Goal: Navigation & Orientation: Find specific page/section

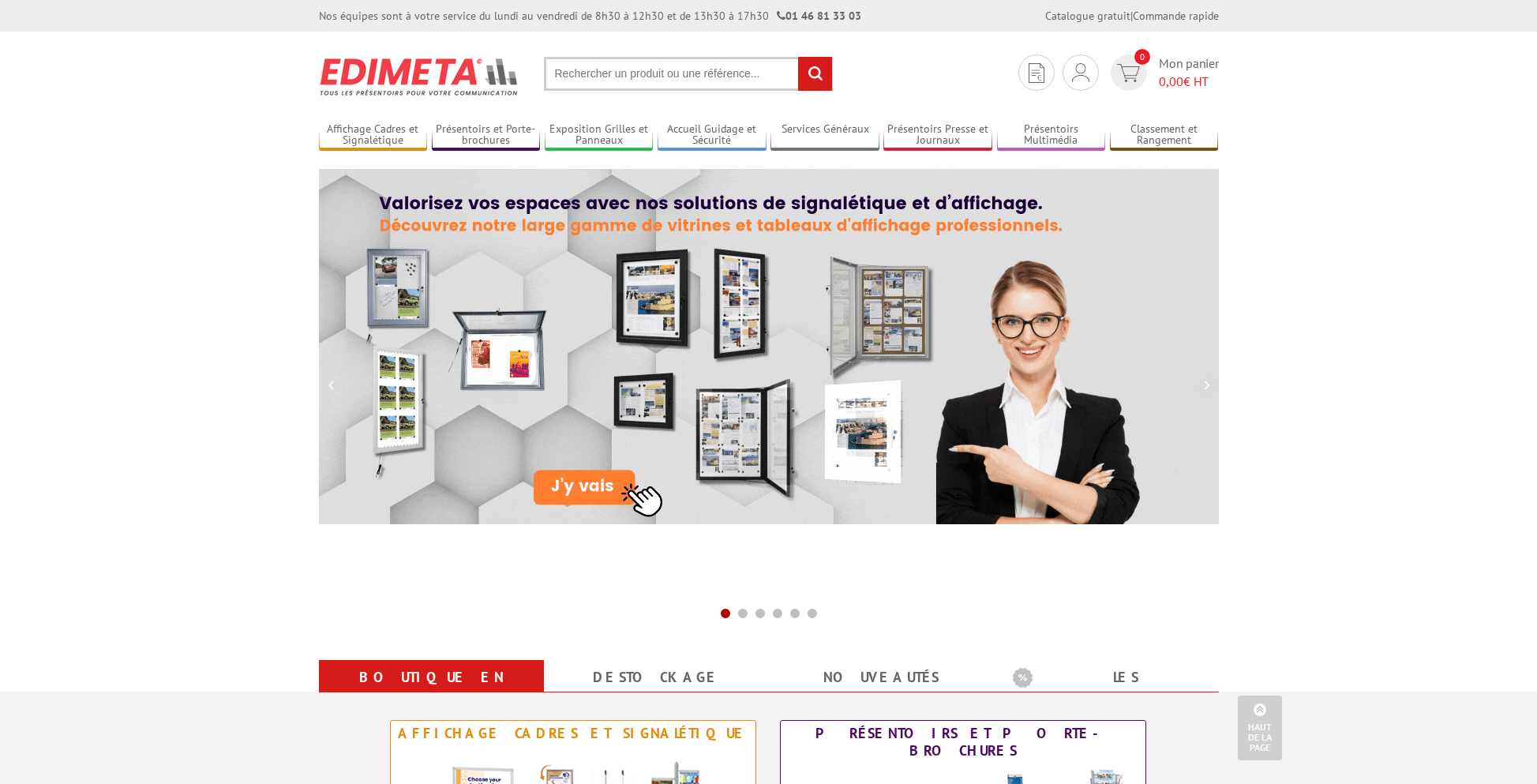
scroll to position [868, 0]
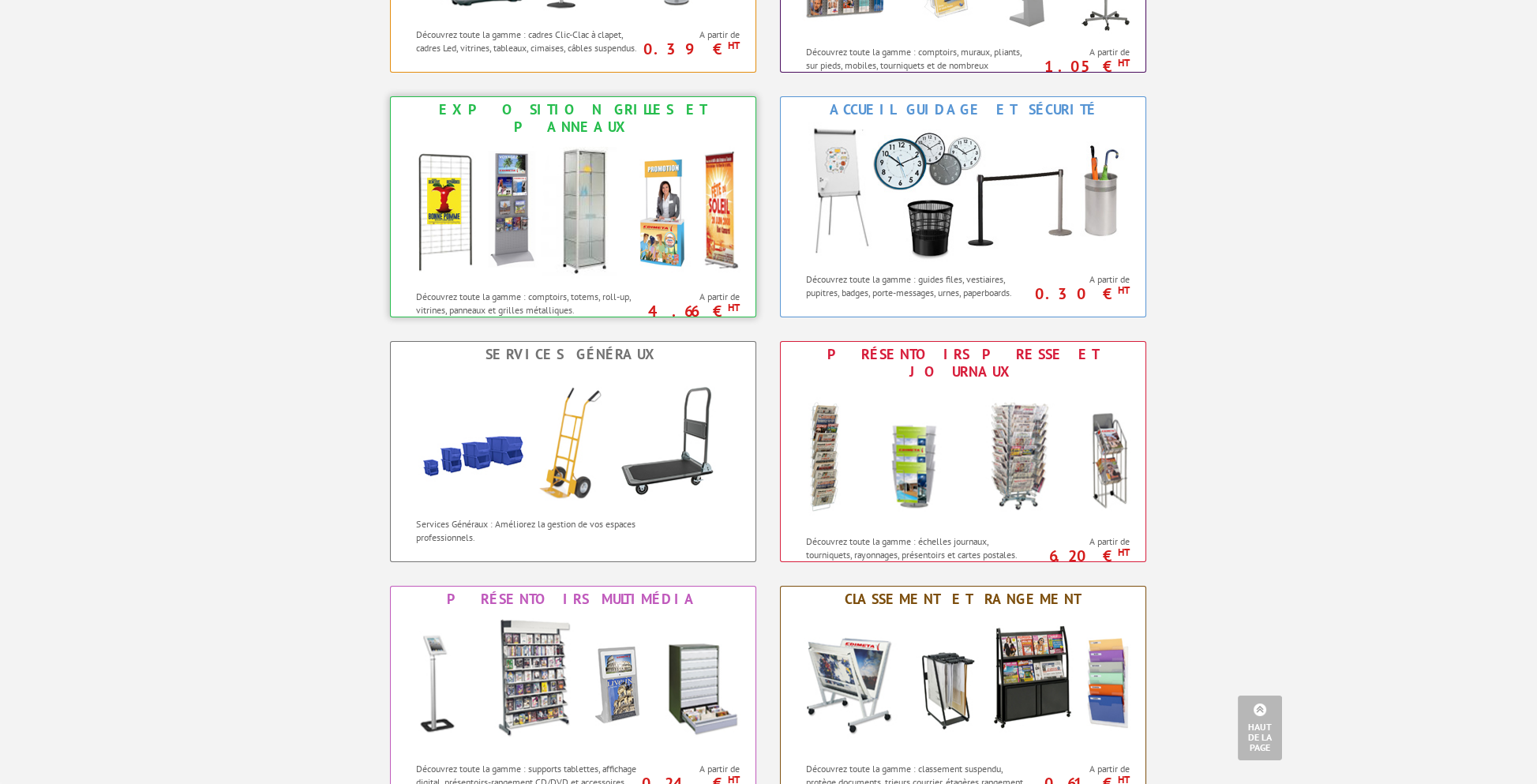
click at [641, 216] on img at bounding box center [573, 210] width 347 height 142
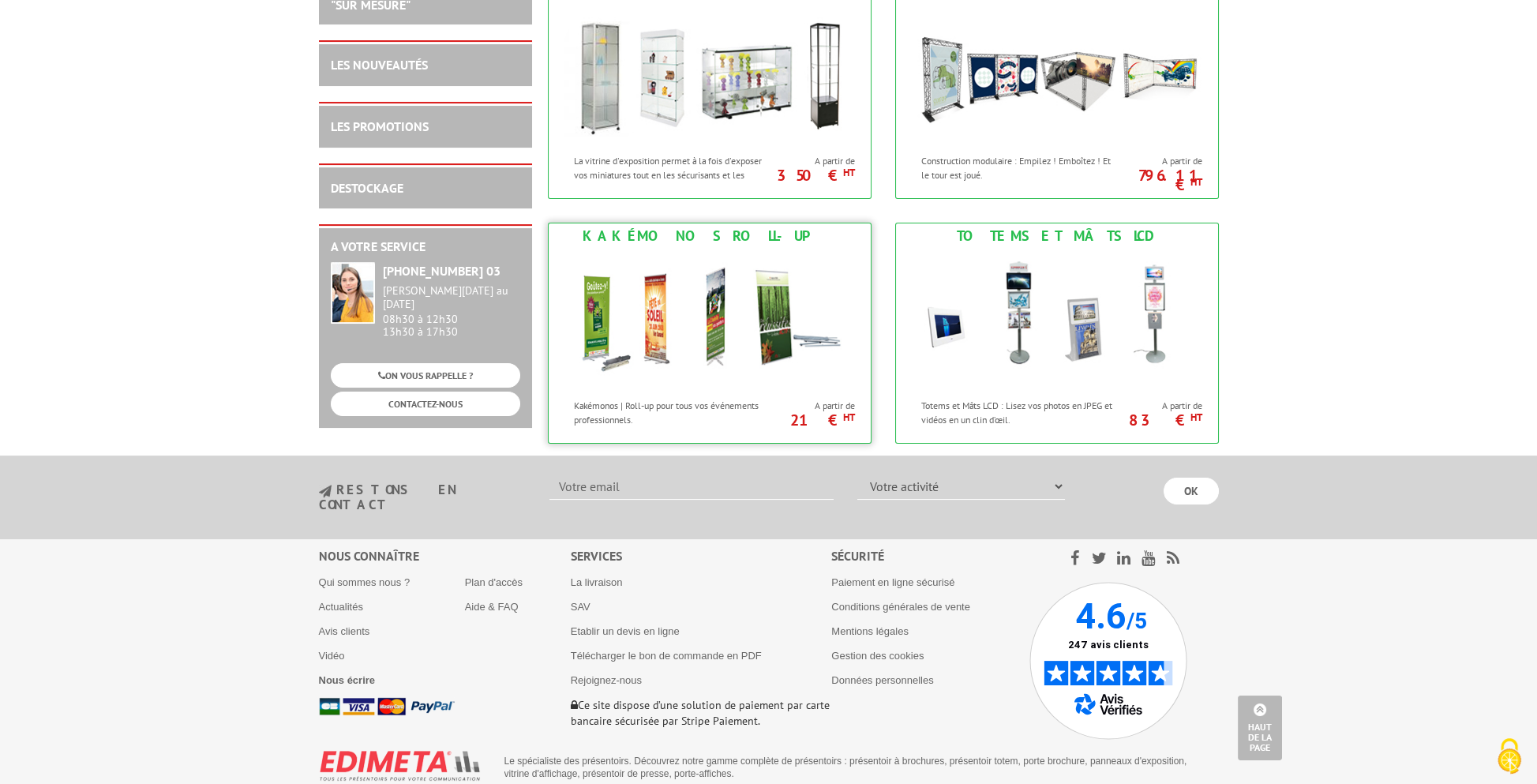
scroll to position [1040, 0]
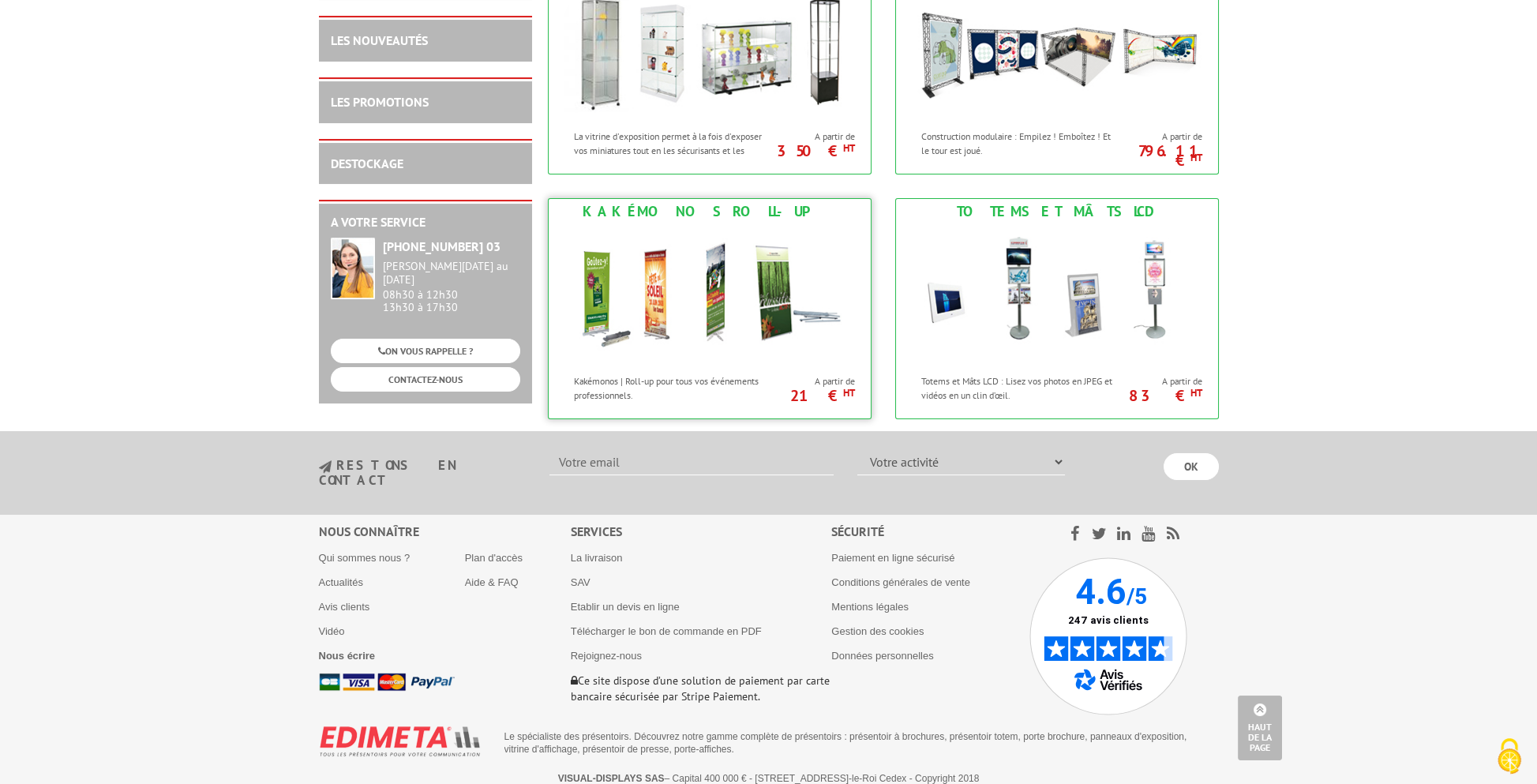
click at [723, 307] on img at bounding box center [710, 294] width 292 height 142
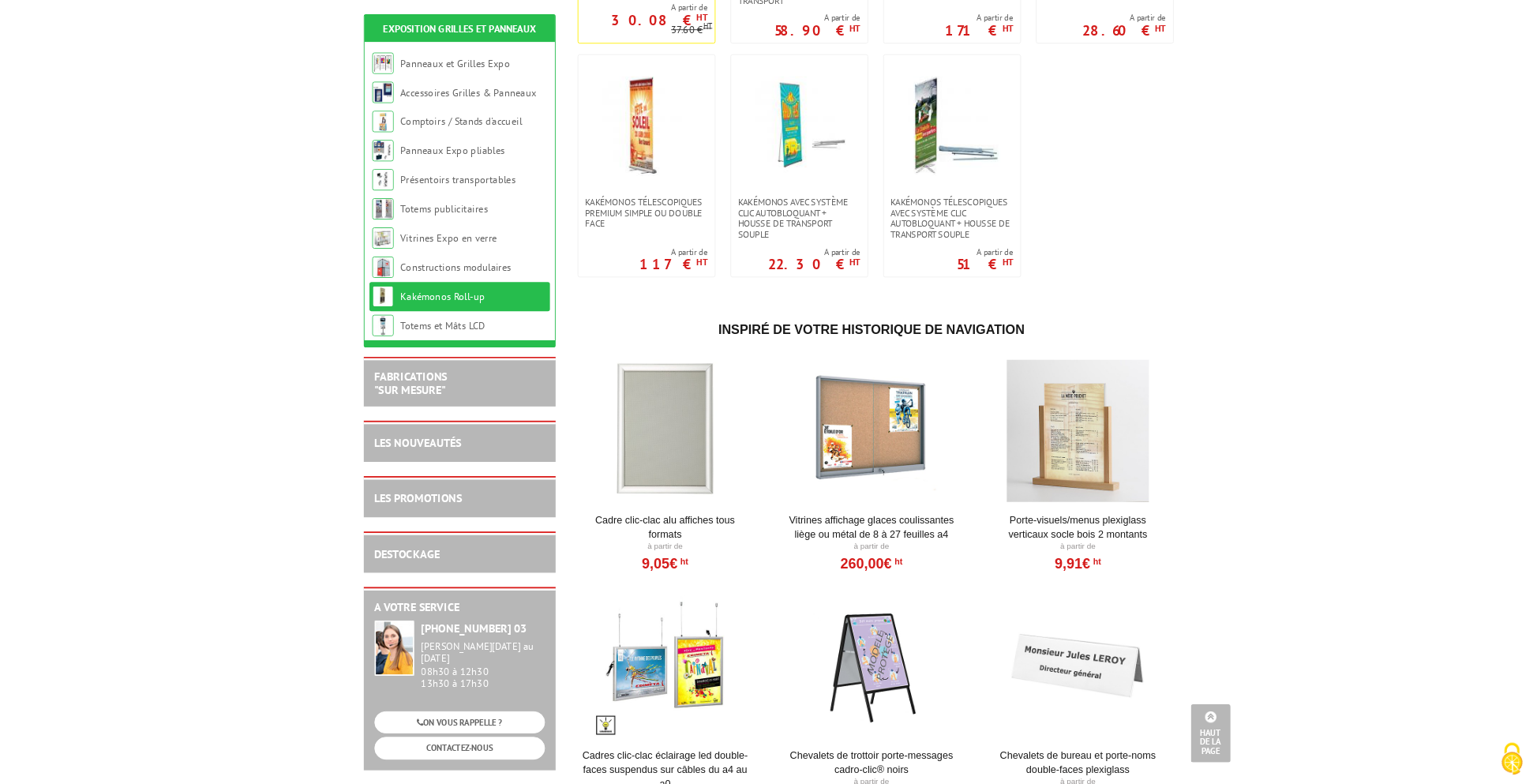
scroll to position [566, 0]
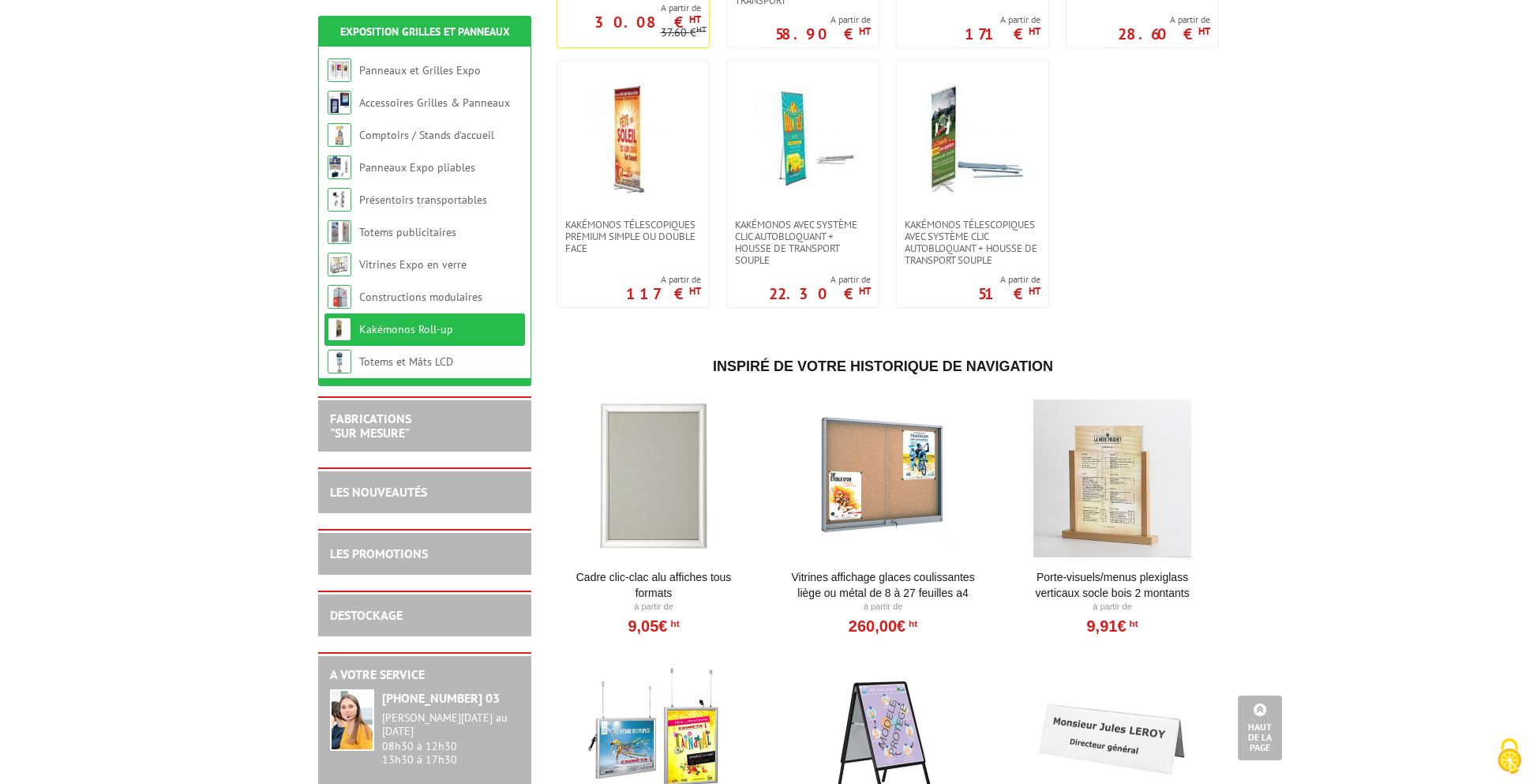
drag, startPoint x: 2273, startPoint y: 0, endPoint x: 220, endPoint y: 428, distance: 2097.1
click at [220, 428] on body "Nos équipes sont à votre service du lundi au vendredi de 8h30 à 12h30 et de 13h…" at bounding box center [768, 377] width 1537 height 1887
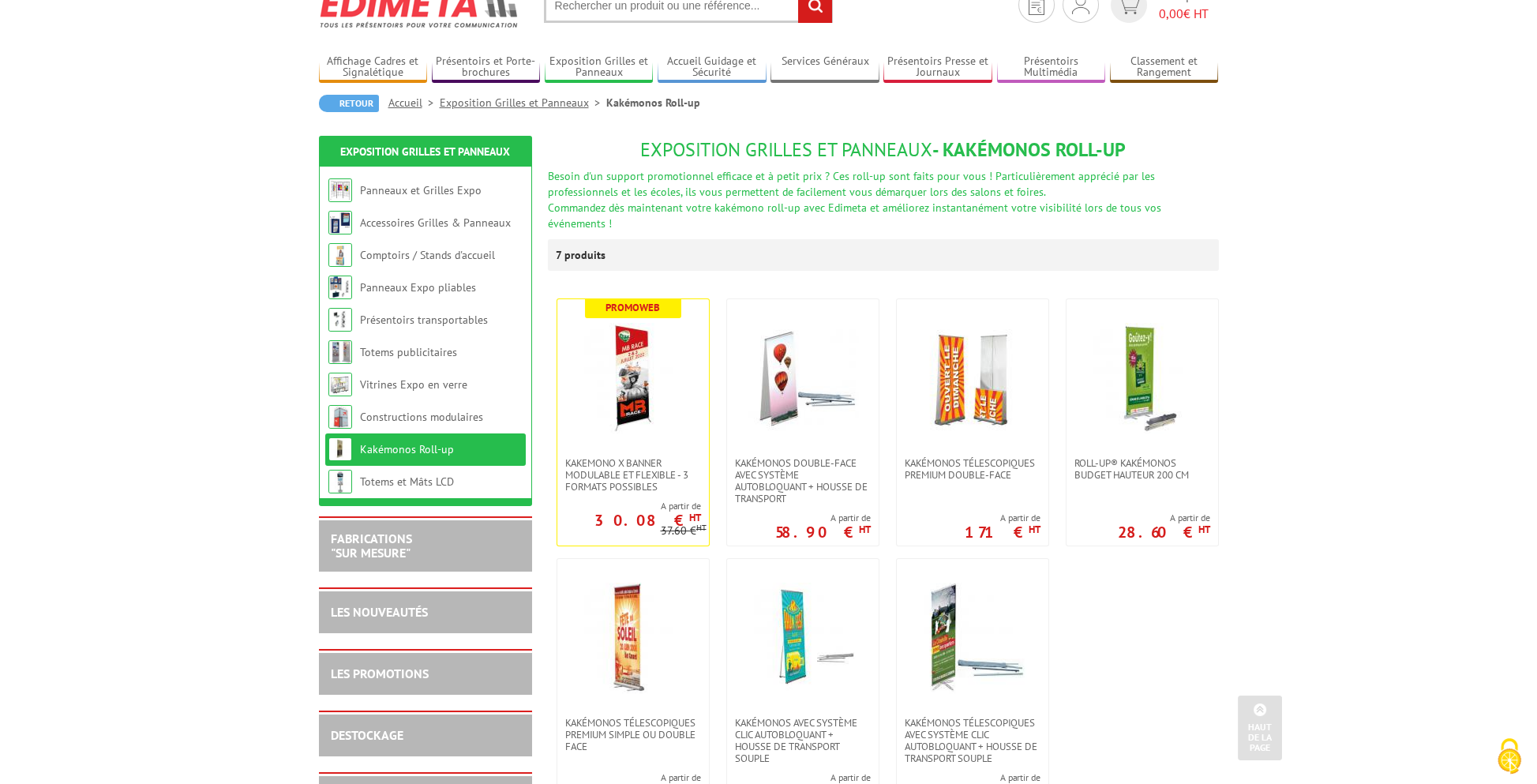
scroll to position [0, 0]
